Goal: Task Accomplishment & Management: Manage account settings

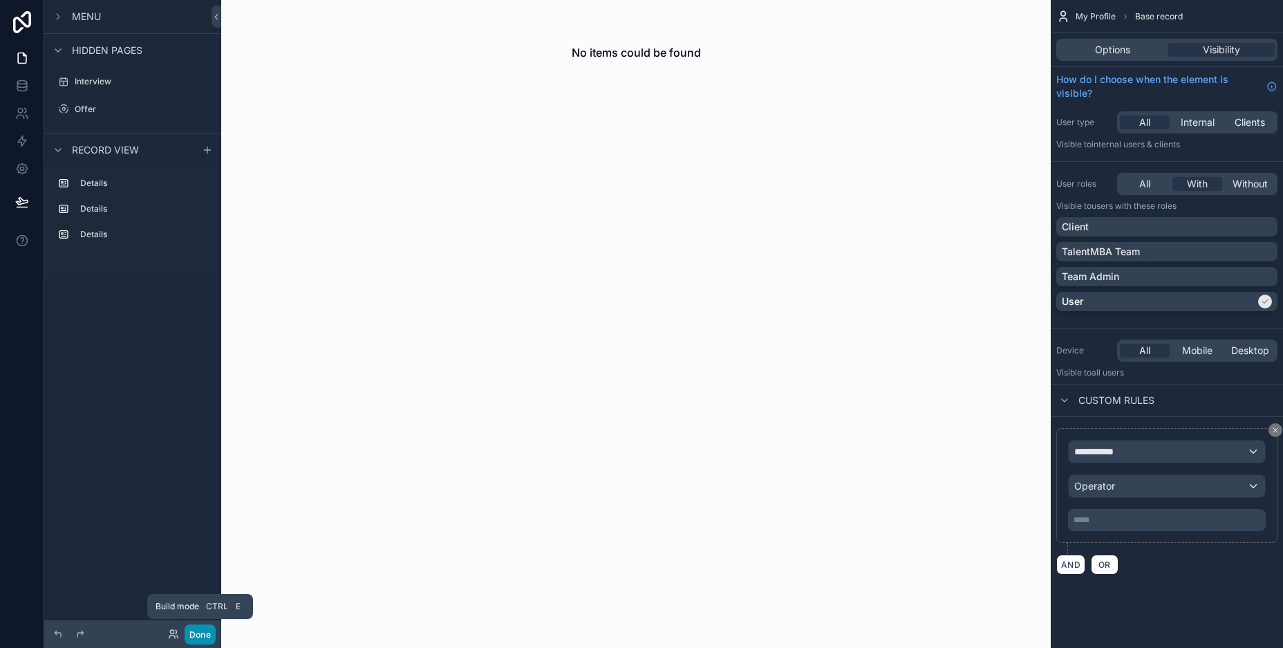
click at [199, 635] on button "Done" at bounding box center [200, 634] width 31 height 20
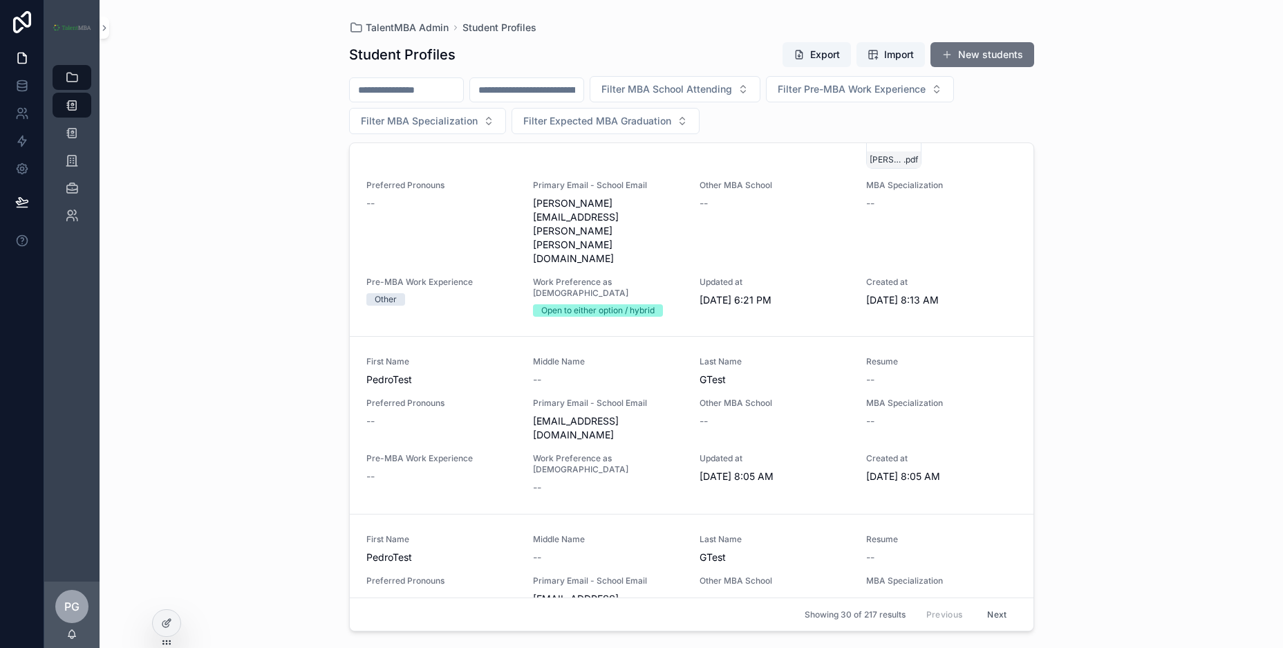
scroll to position [1245, 0]
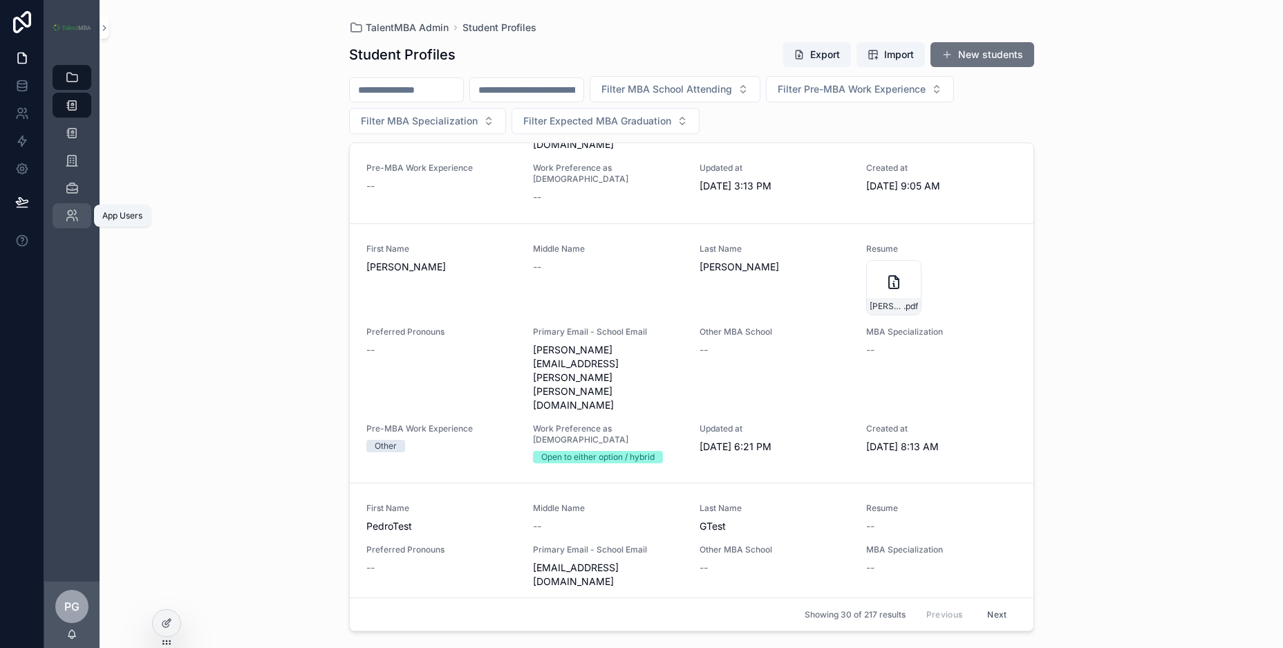
click at [69, 216] on icon "scrollable content" at bounding box center [72, 216] width 14 height 14
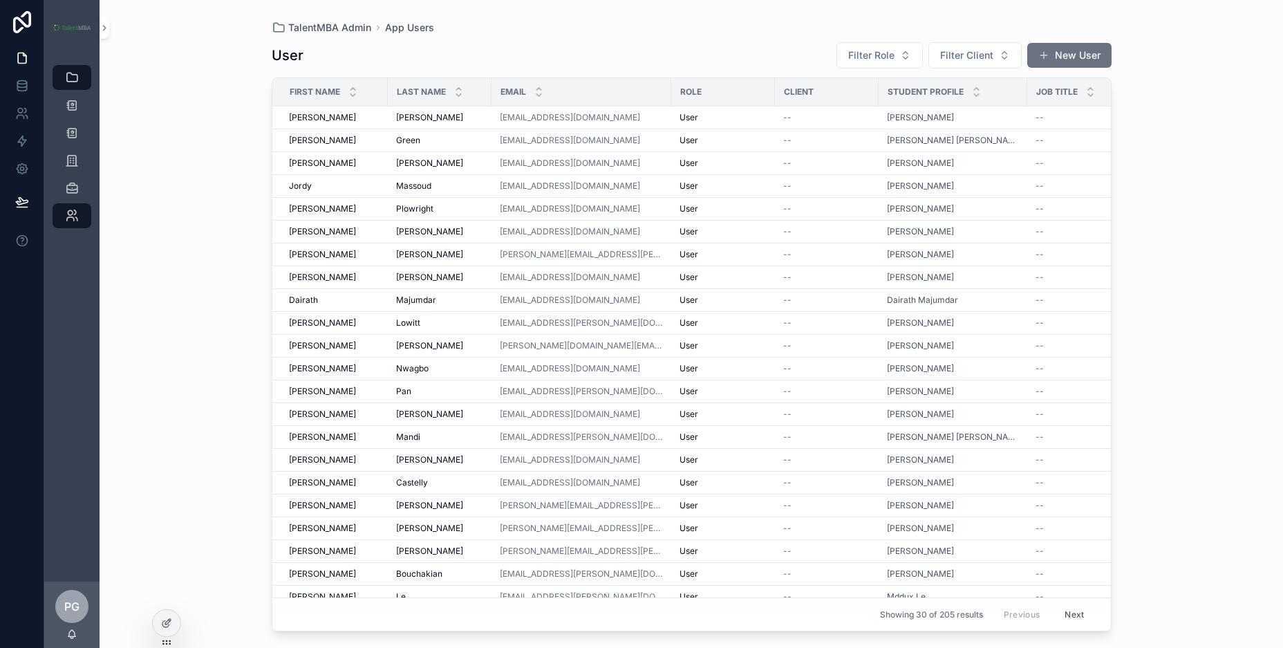
scroll to position [0, 142]
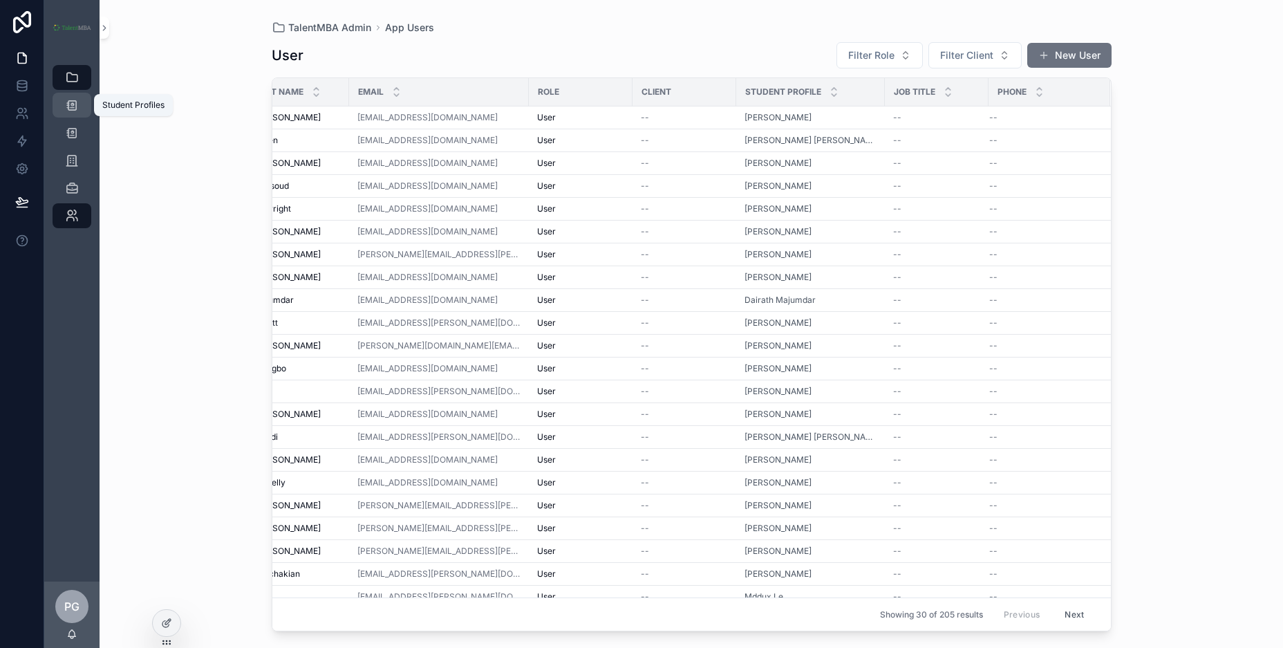
click at [69, 106] on icon "scrollable content" at bounding box center [72, 105] width 14 height 14
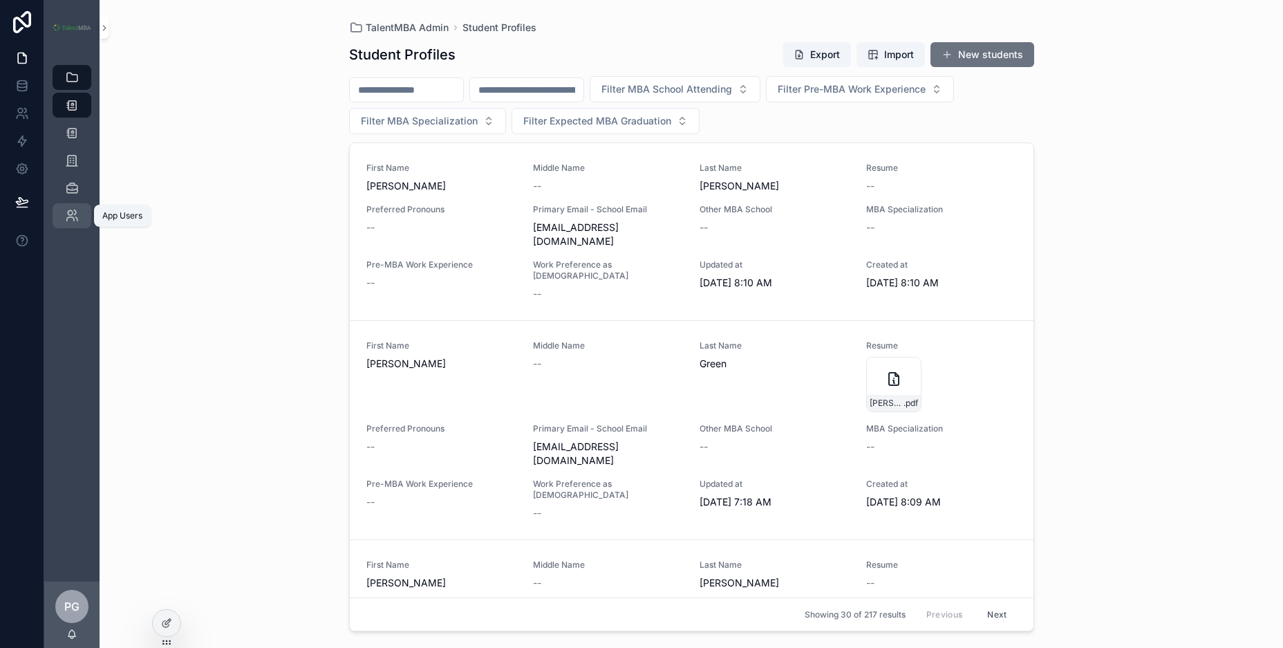
click at [71, 212] on icon "scrollable content" at bounding box center [72, 216] width 14 height 14
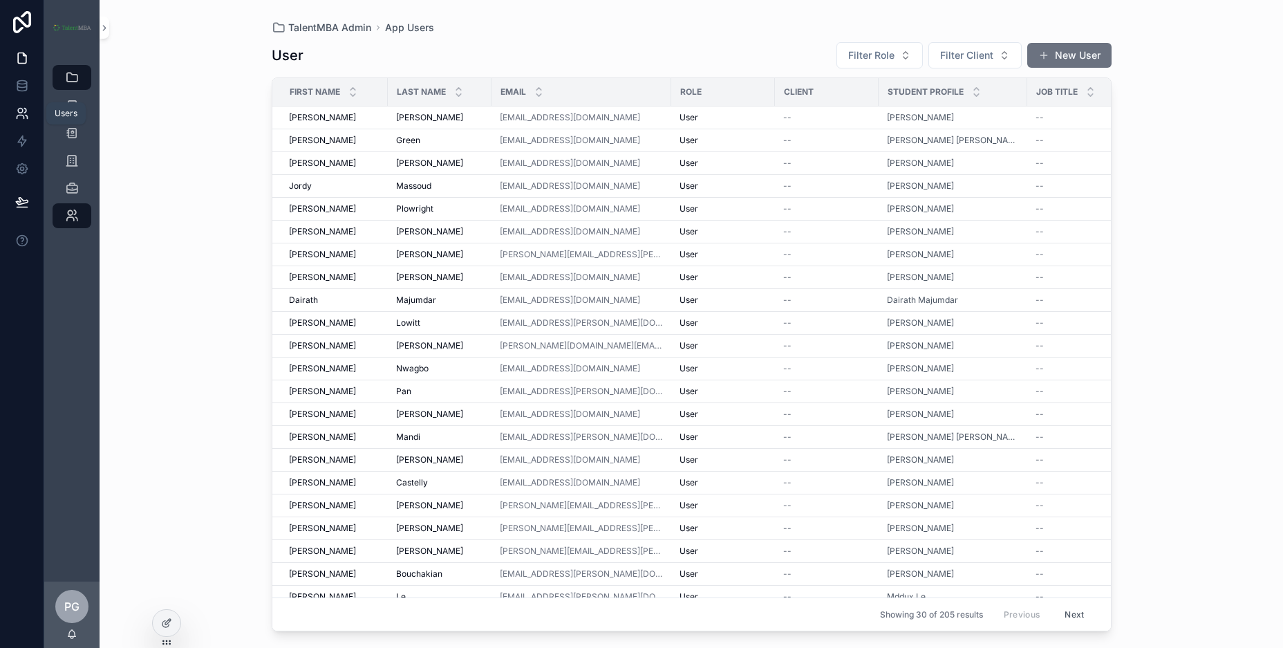
click at [17, 113] on icon at bounding box center [22, 113] width 14 height 14
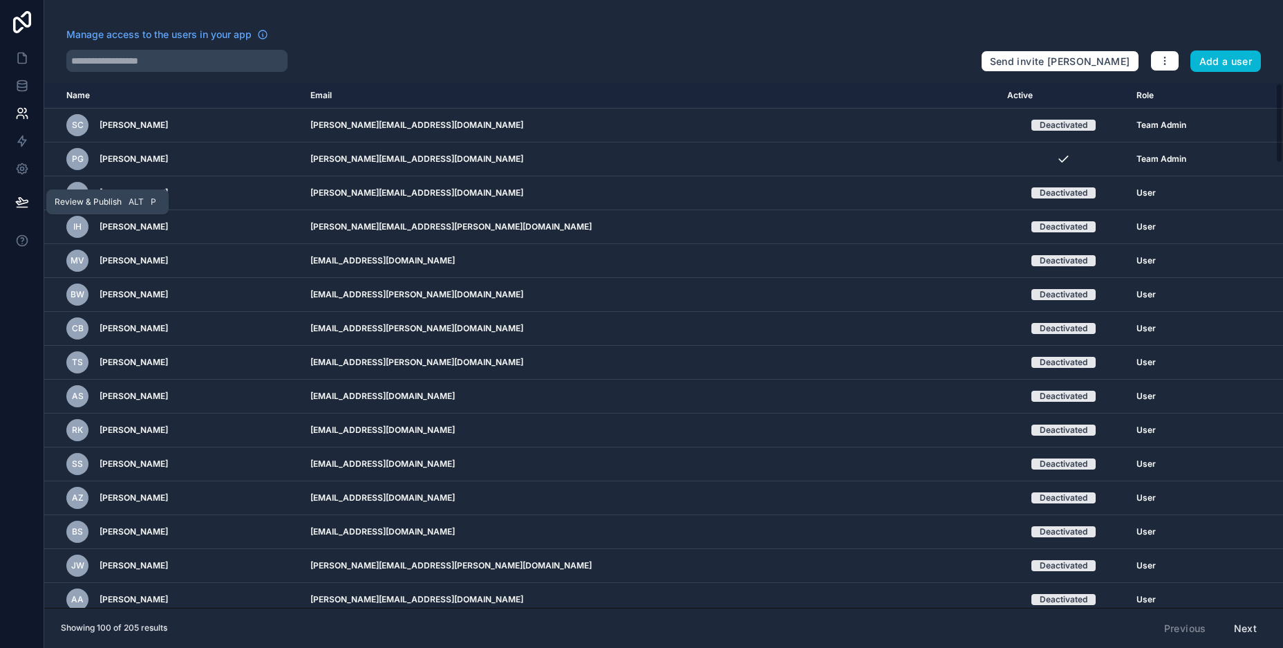
click at [25, 198] on icon at bounding box center [22, 202] width 14 height 14
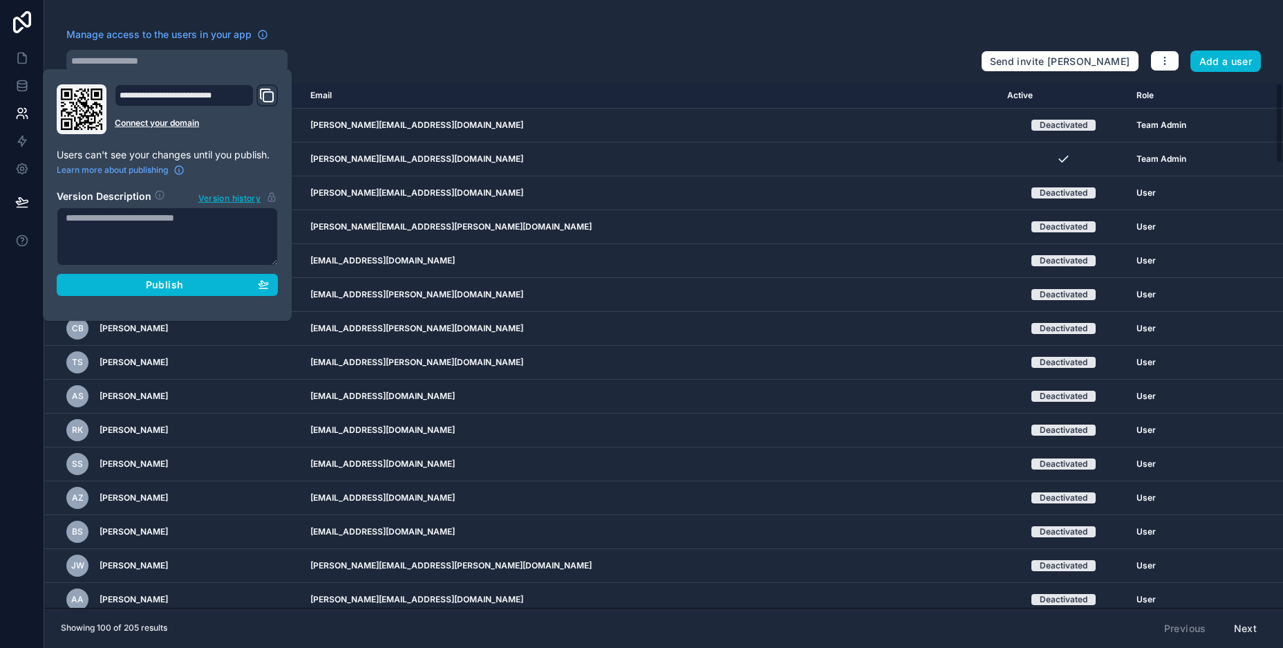
click at [364, 49] on div "Manage access to the users in your app" at bounding box center [518, 39] width 904 height 22
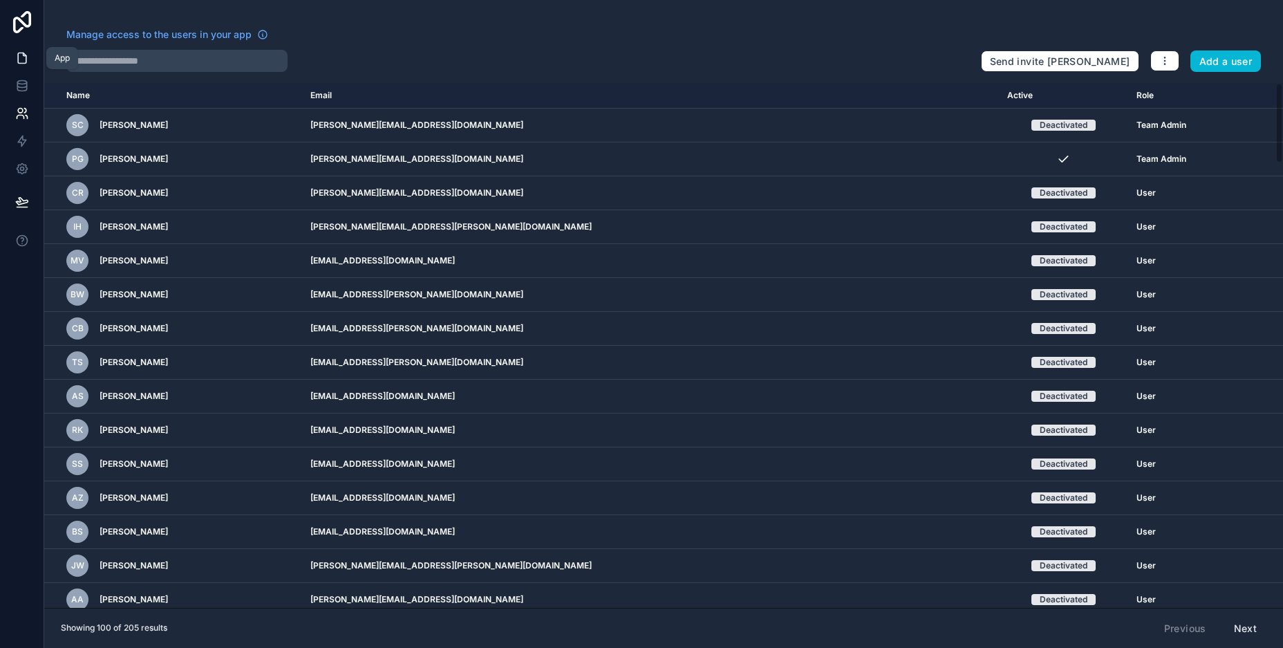
click at [25, 62] on icon at bounding box center [22, 58] width 14 height 14
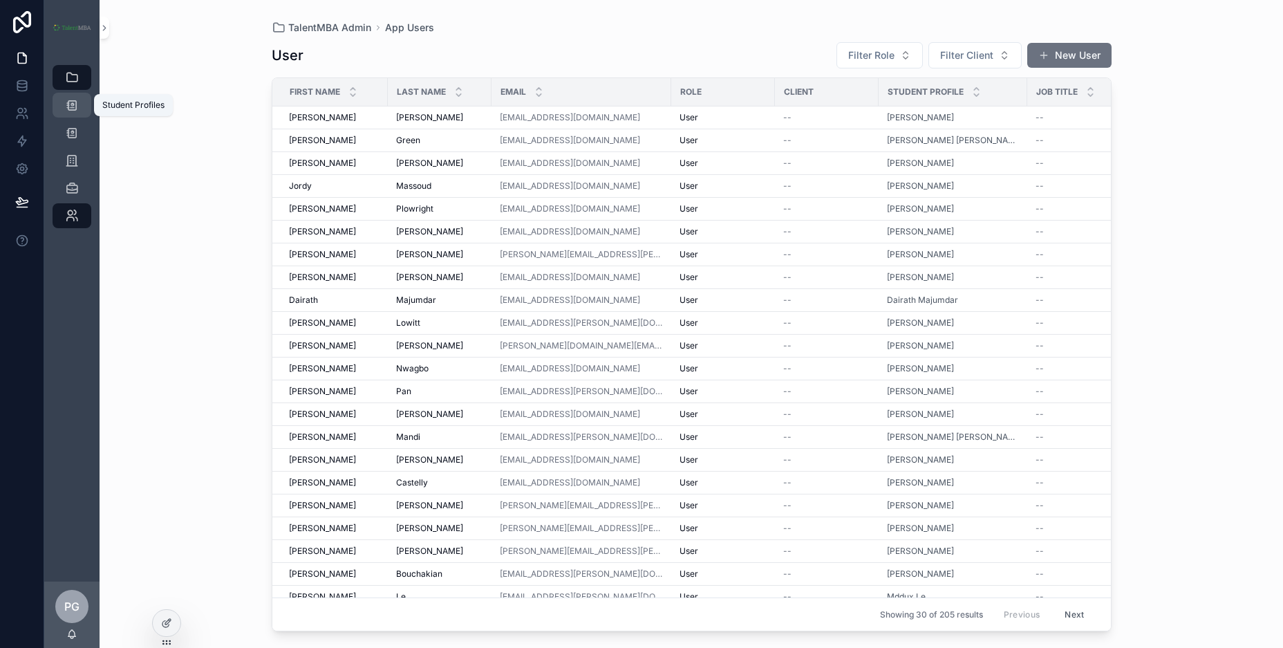
click at [75, 107] on icon "scrollable content" at bounding box center [72, 105] width 14 height 14
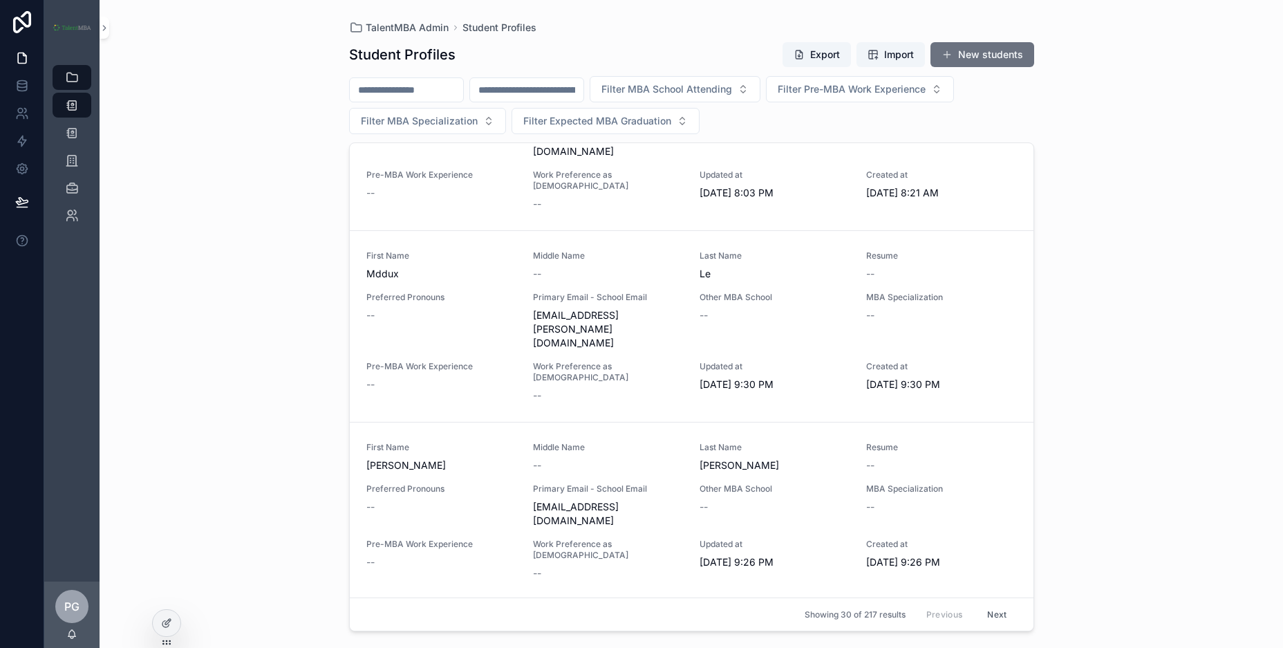
scroll to position [4572, 0]
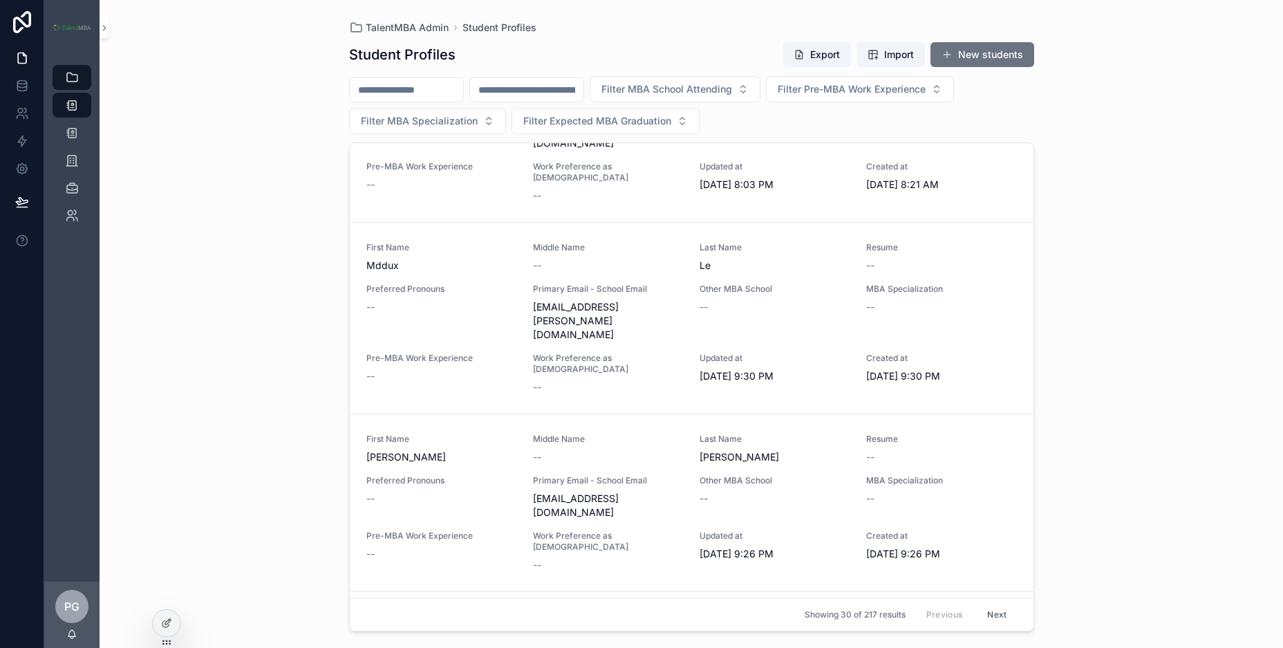
click at [995, 615] on button "Next" at bounding box center [997, 614] width 39 height 21
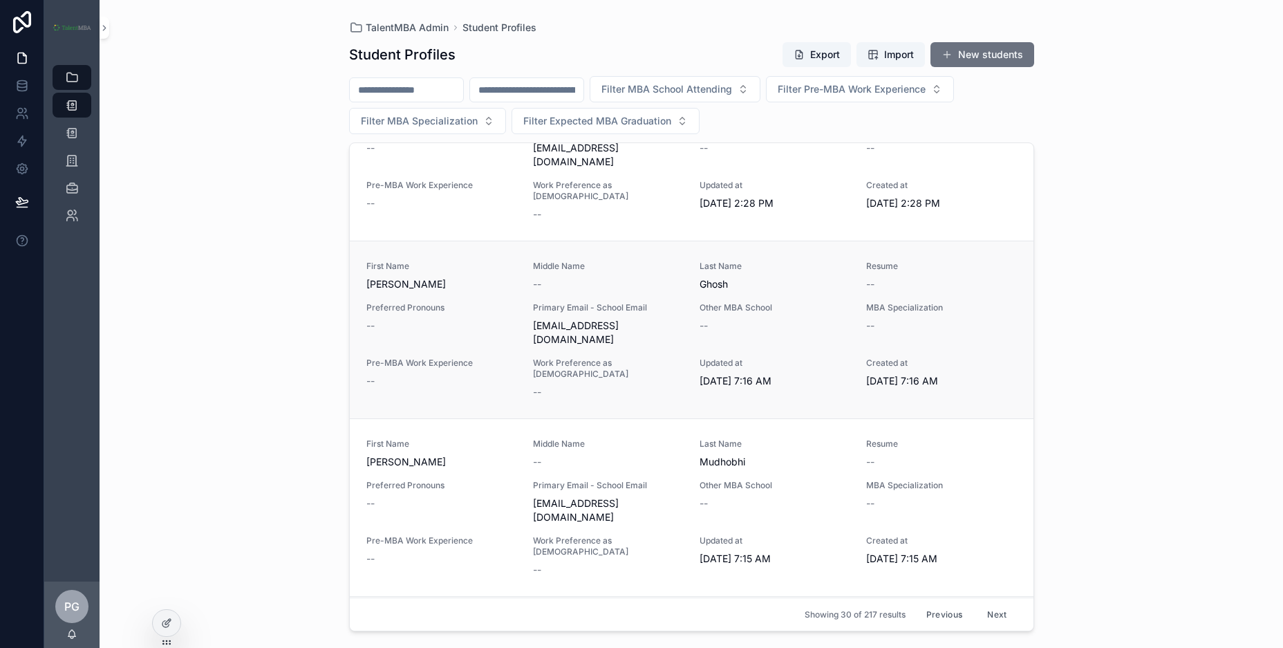
scroll to position [2904, 0]
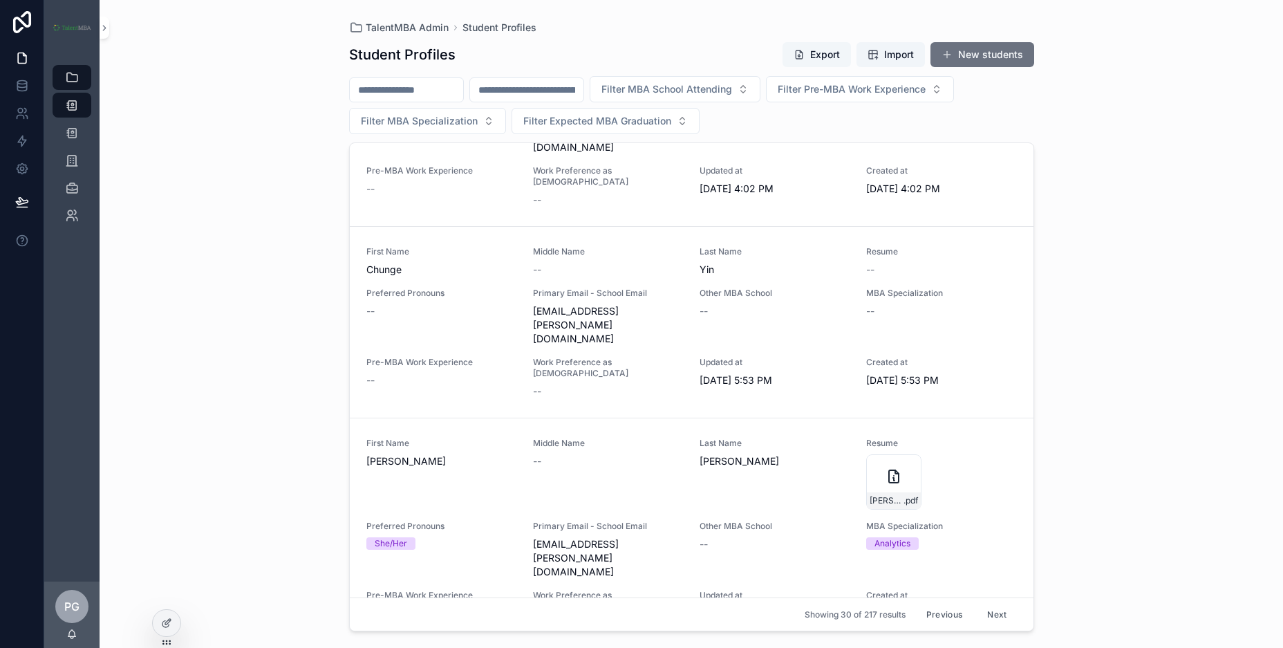
click at [824, 58] on button "Export" at bounding box center [817, 54] width 68 height 25
click at [1166, 395] on div "TalentMBA Admin Student Profiles Student Profiles Export Import New students Fi…" at bounding box center [692, 324] width 1184 height 648
